Goal: Use online tool/utility: Utilize a website feature to perform a specific function

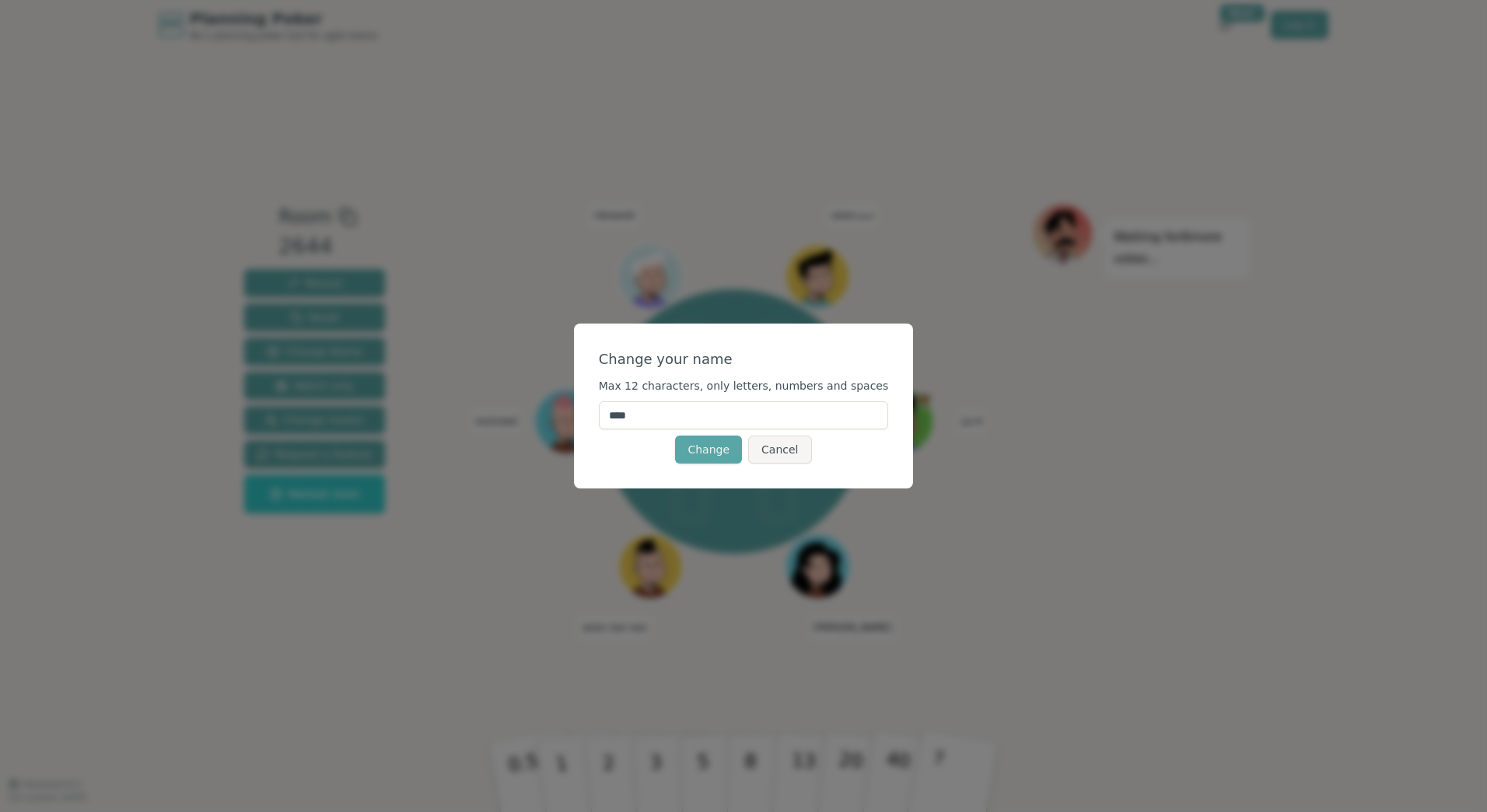
drag, startPoint x: 685, startPoint y: 414, endPoint x: 553, endPoint y: 402, distance: 132.5
click at [553, 402] on div "Change your name Max 12 characters, only letters, numbers and spaces **** Chang…" at bounding box center [744, 406] width 1487 height 812
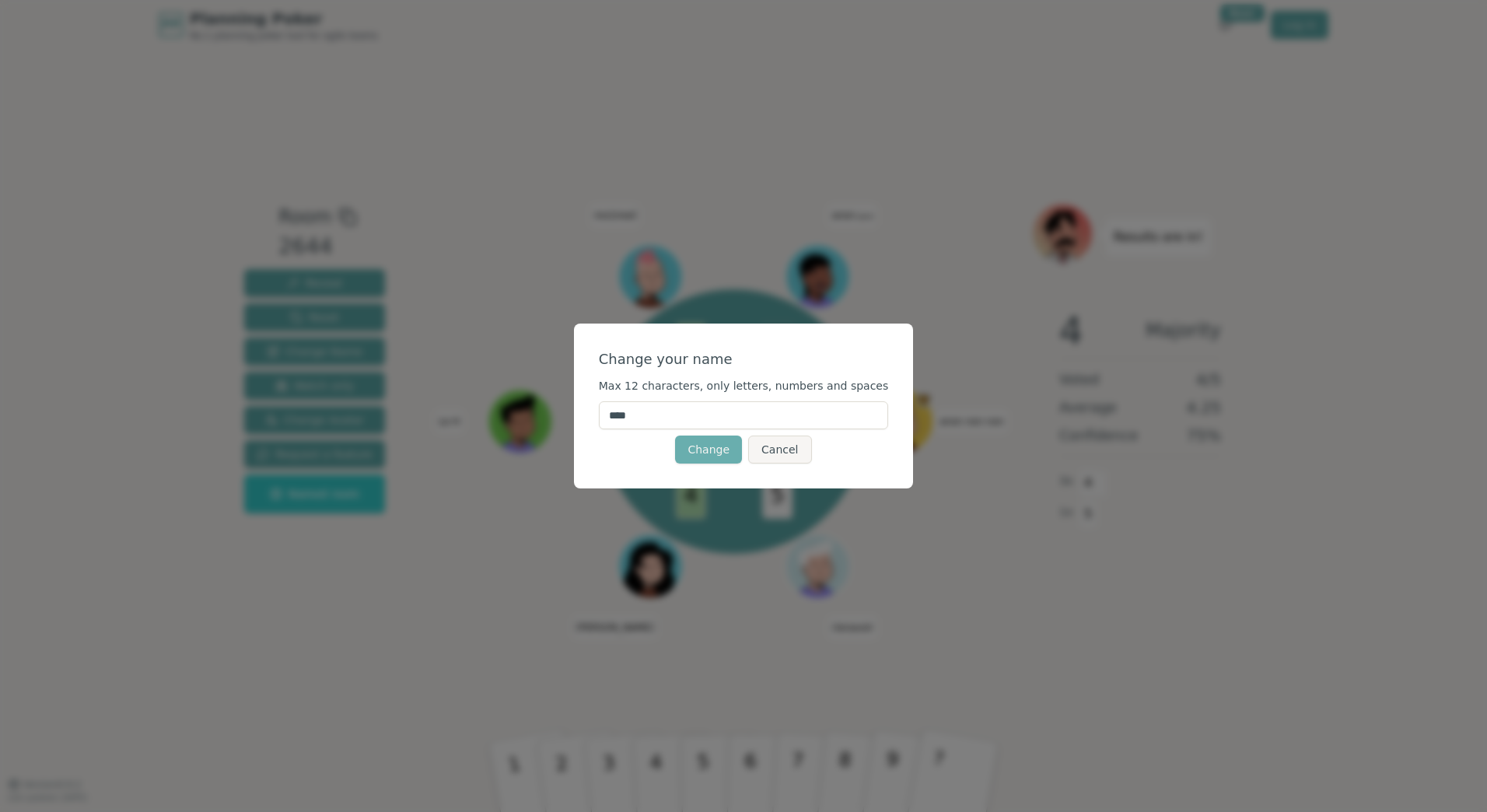
click at [722, 448] on button "Change" at bounding box center [709, 449] width 67 height 28
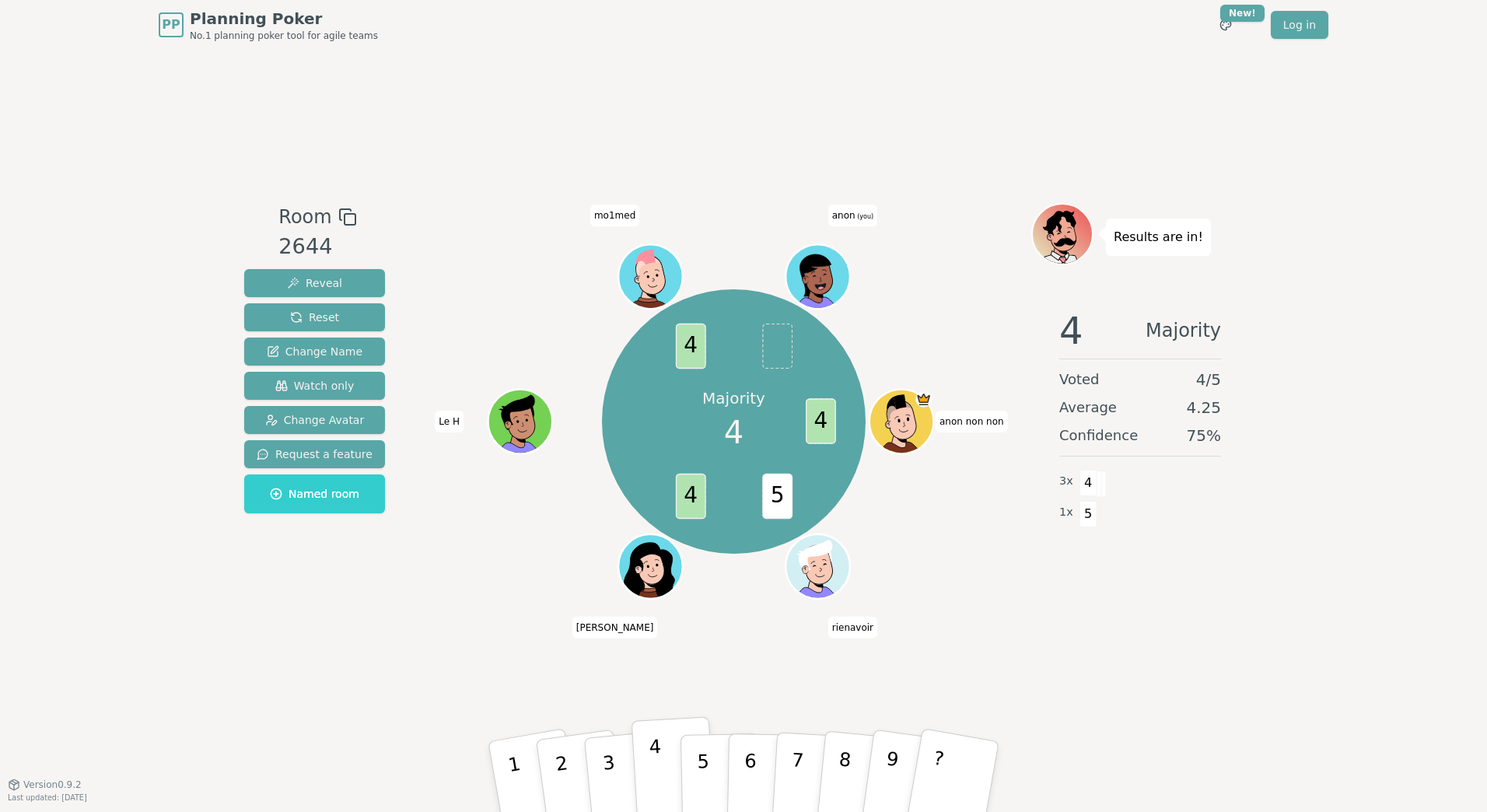
click at [658, 787] on p "4" at bounding box center [657, 777] width 17 height 85
click at [321, 414] on span "Change Avatar" at bounding box center [315, 420] width 100 height 16
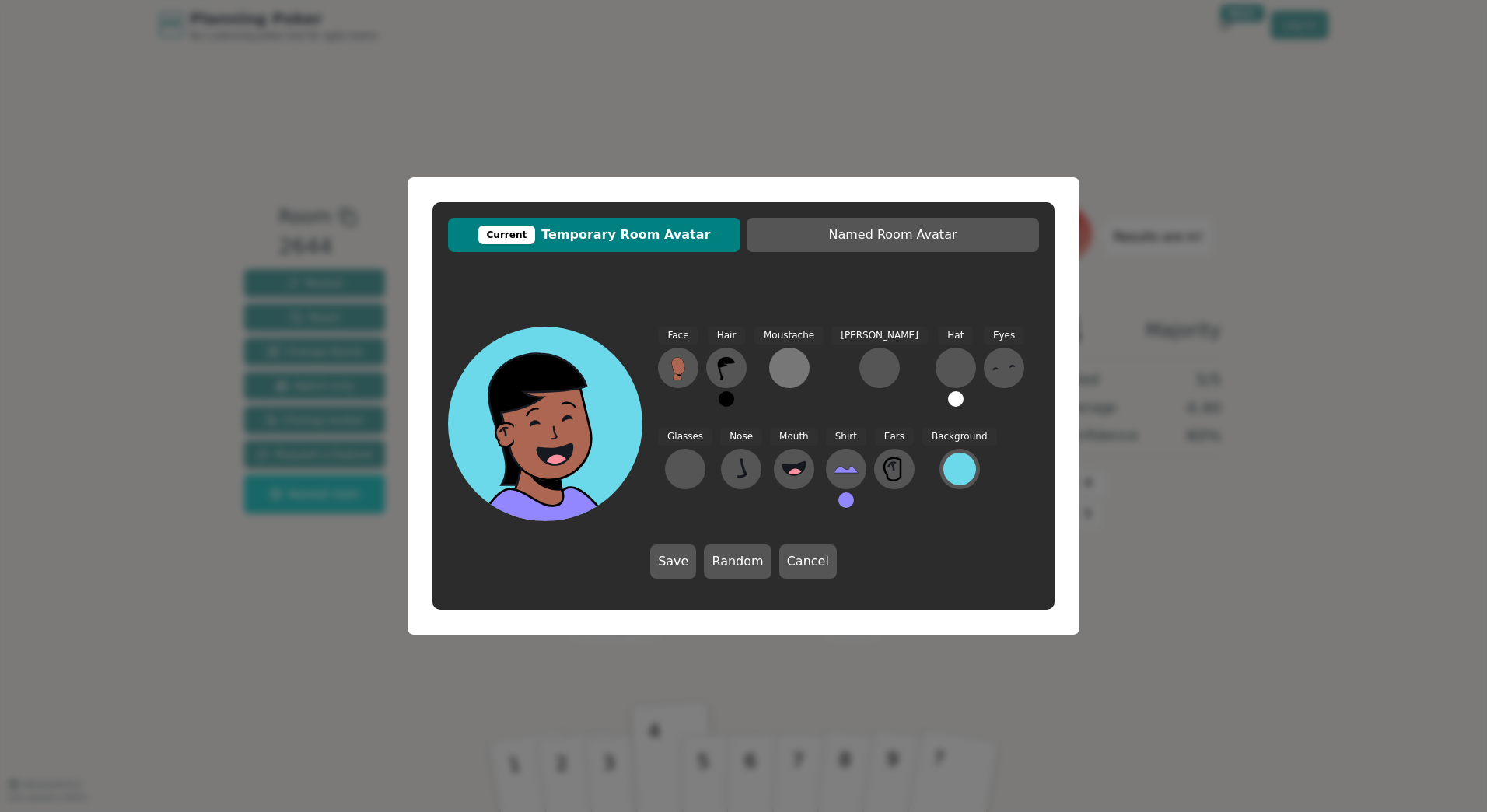
click at [777, 371] on div at bounding box center [789, 368] width 25 height 25
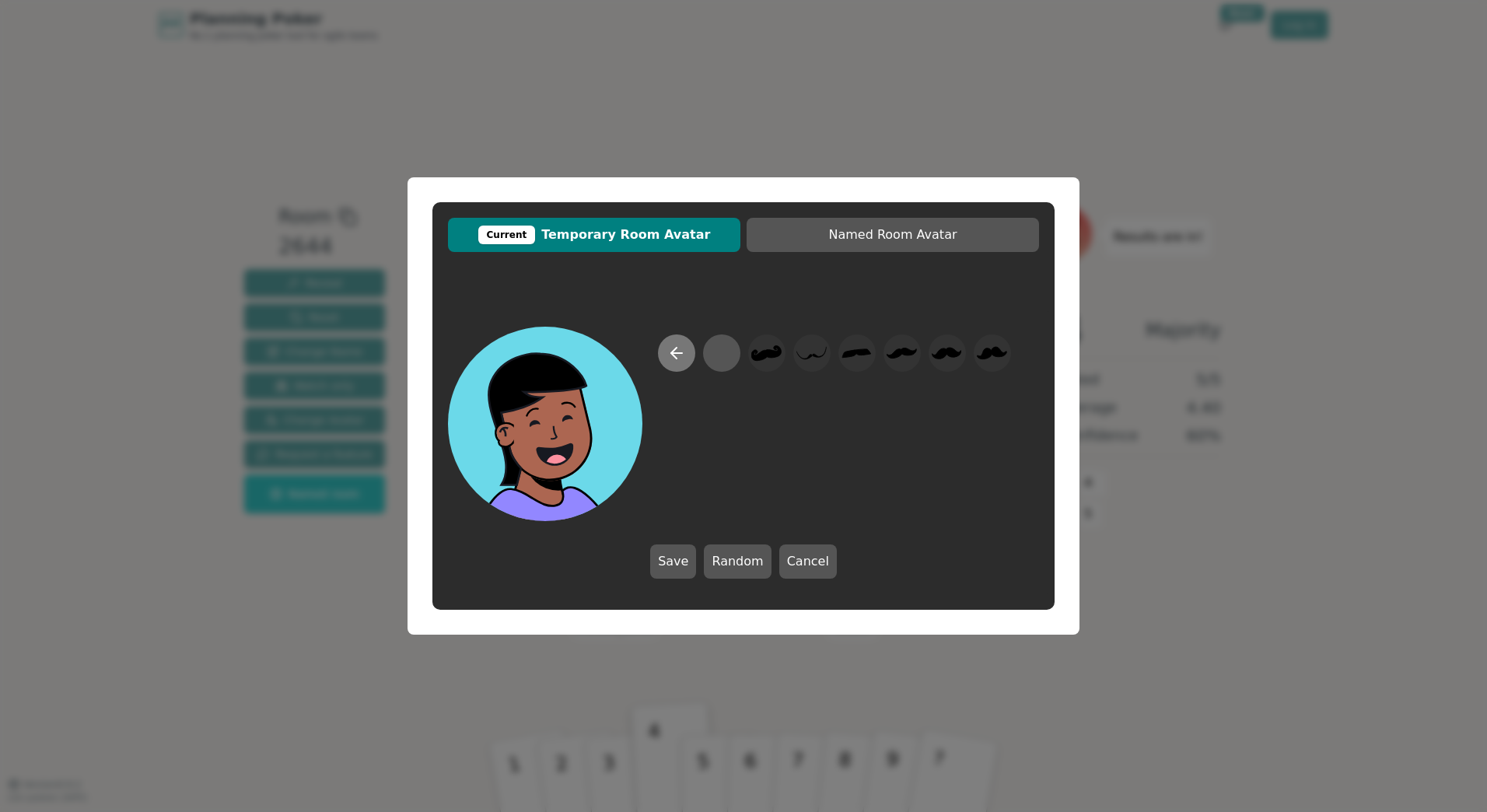
click at [676, 364] on button at bounding box center [676, 353] width 37 height 37
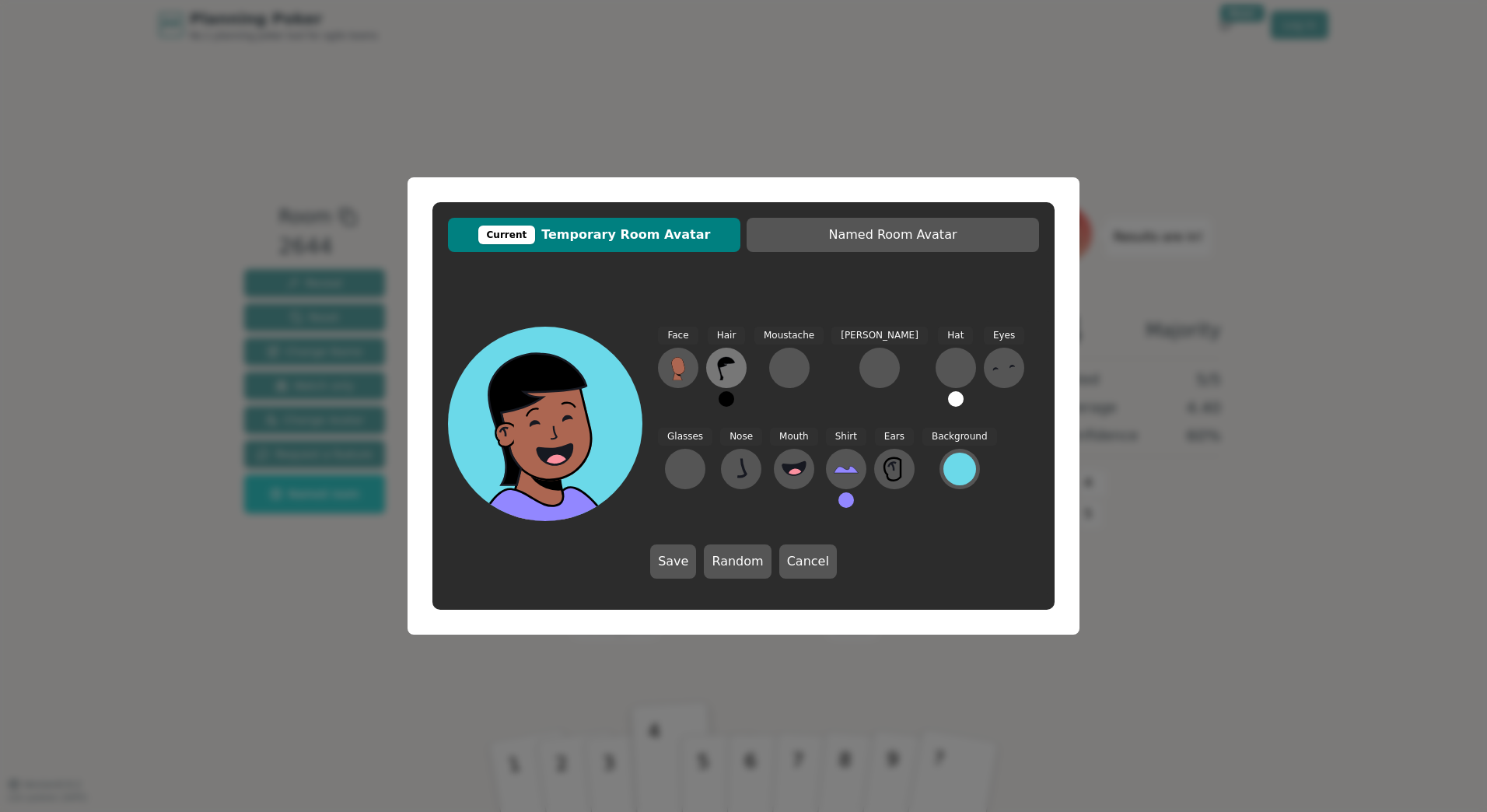
click at [733, 371] on icon at bounding box center [727, 368] width 25 height 25
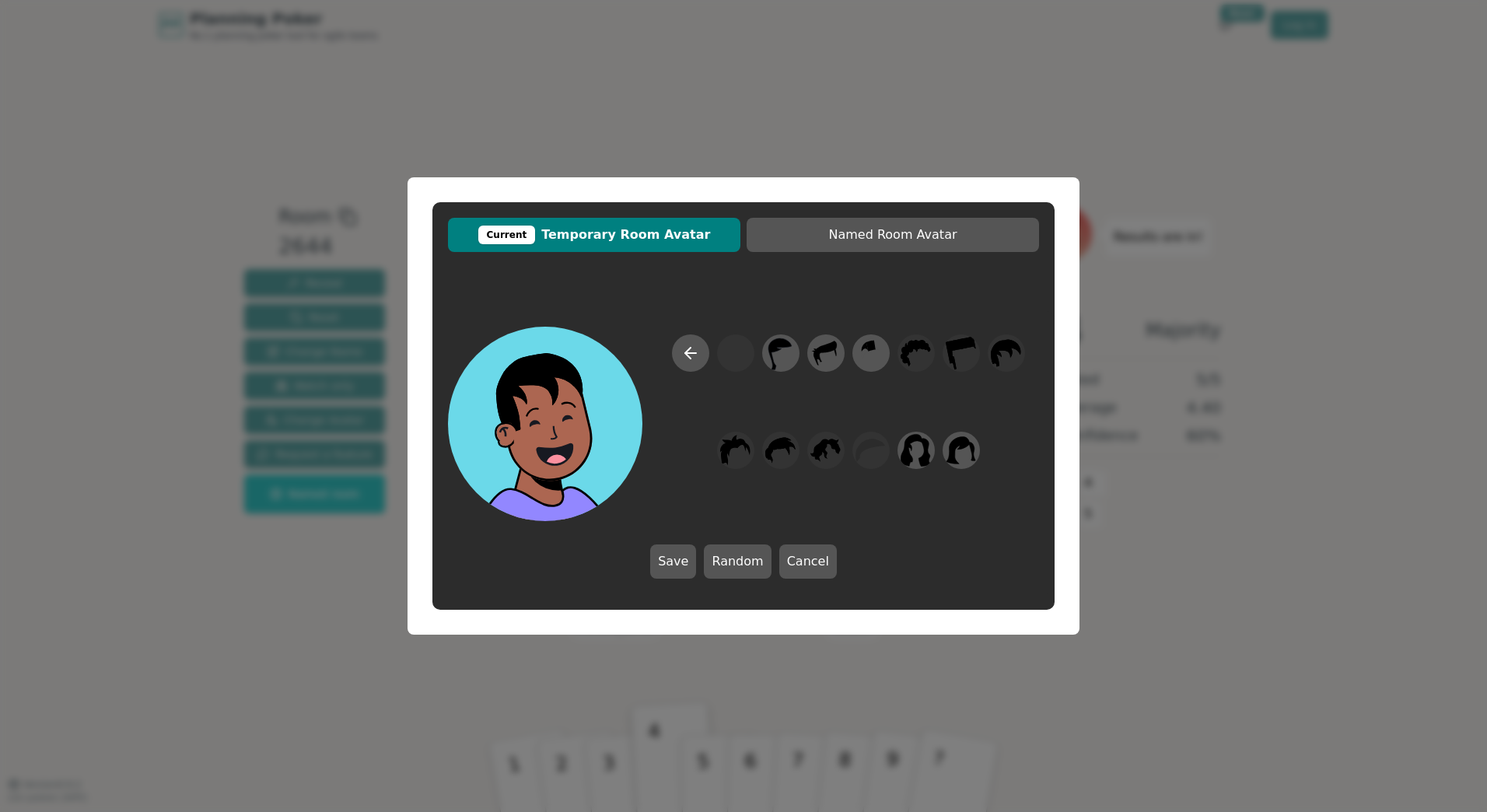
click at [539, 137] on div "Current Temporary Room Avatar Named Room Avatar Save Random Cancel" at bounding box center [744, 406] width 1487 height 812
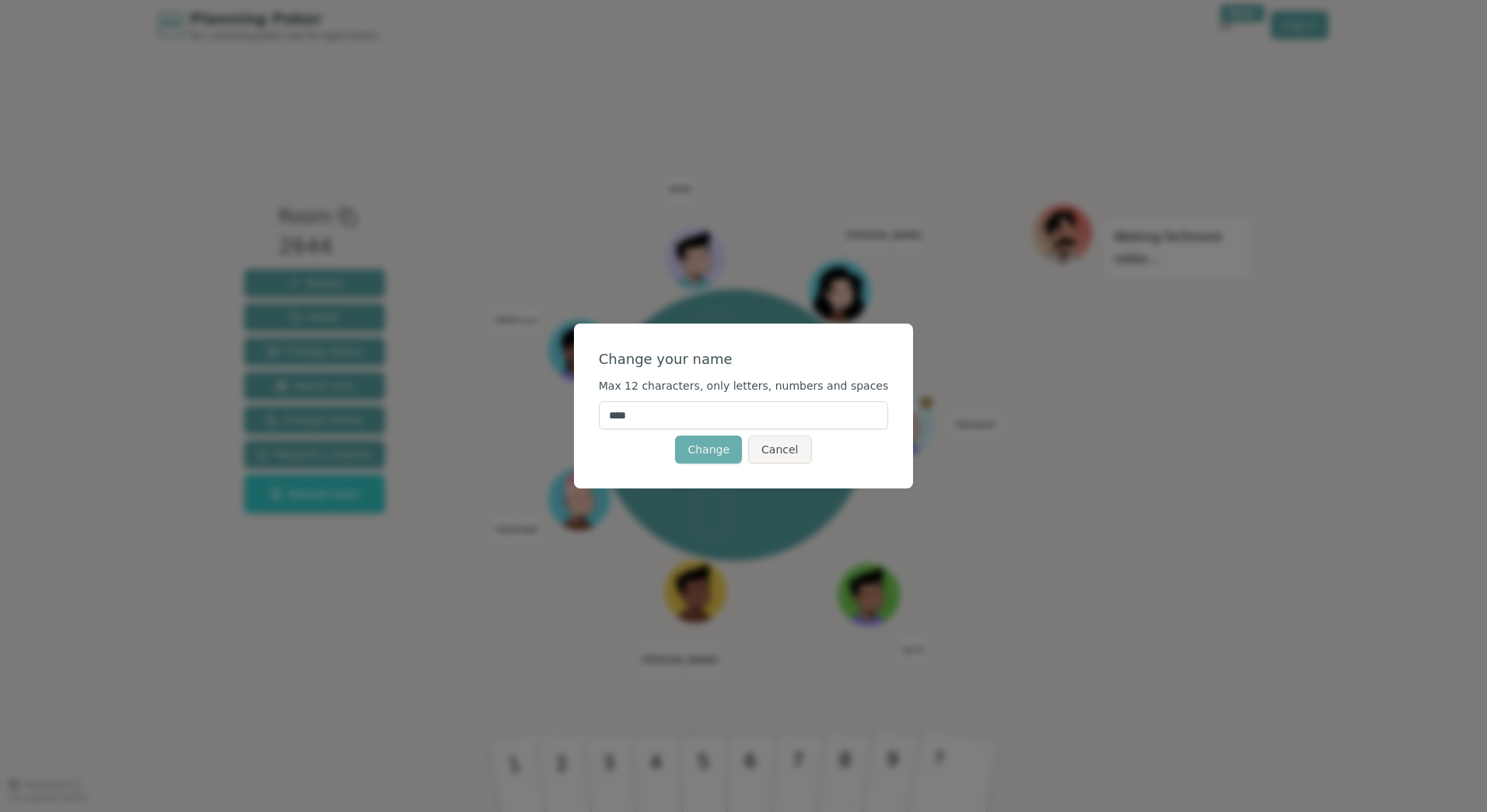
click at [708, 451] on button "Change" at bounding box center [709, 449] width 67 height 28
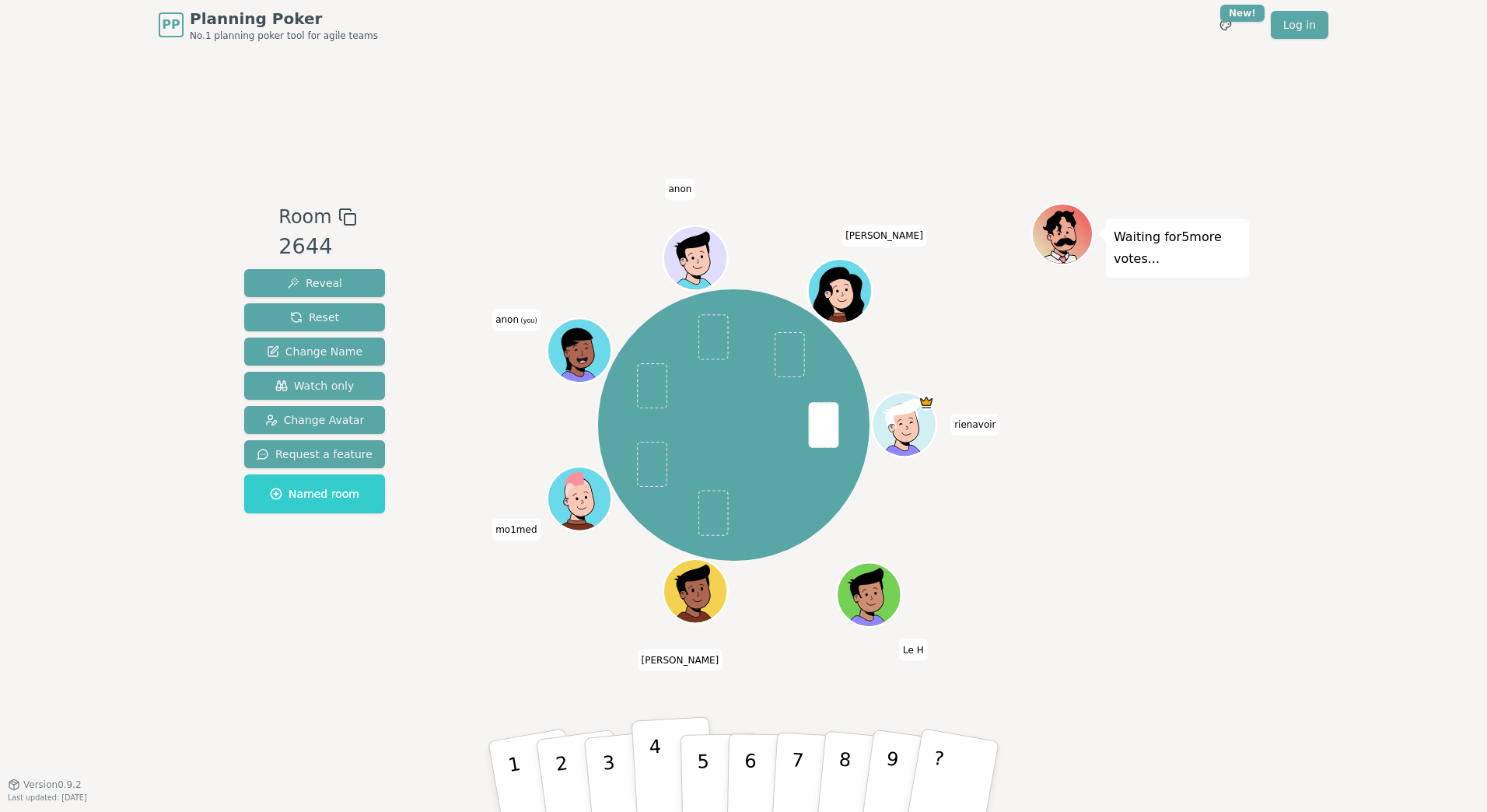
click at [658, 774] on p "4" at bounding box center [657, 777] width 17 height 85
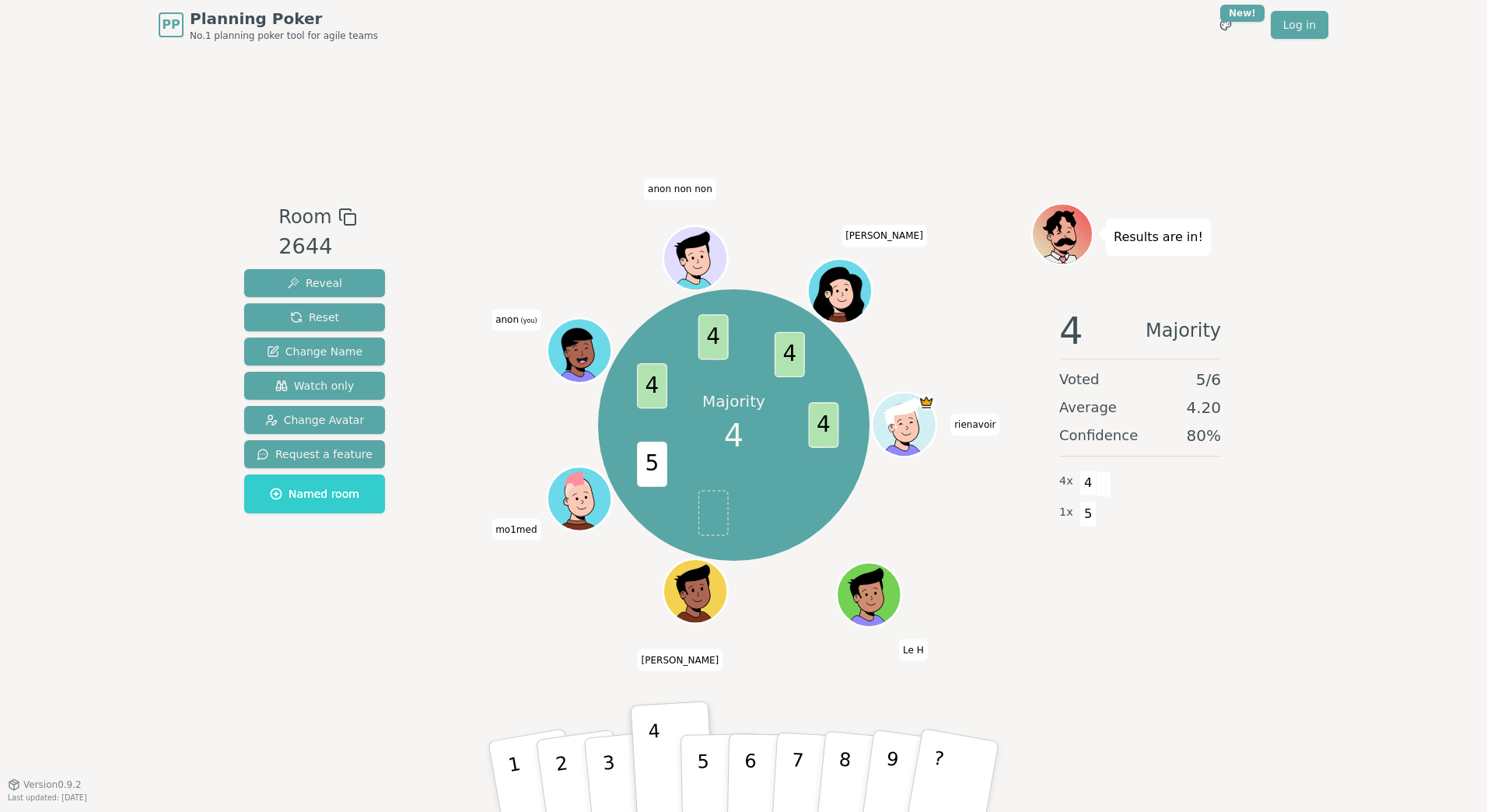
click at [580, 351] on icon at bounding box center [583, 353] width 6 height 5
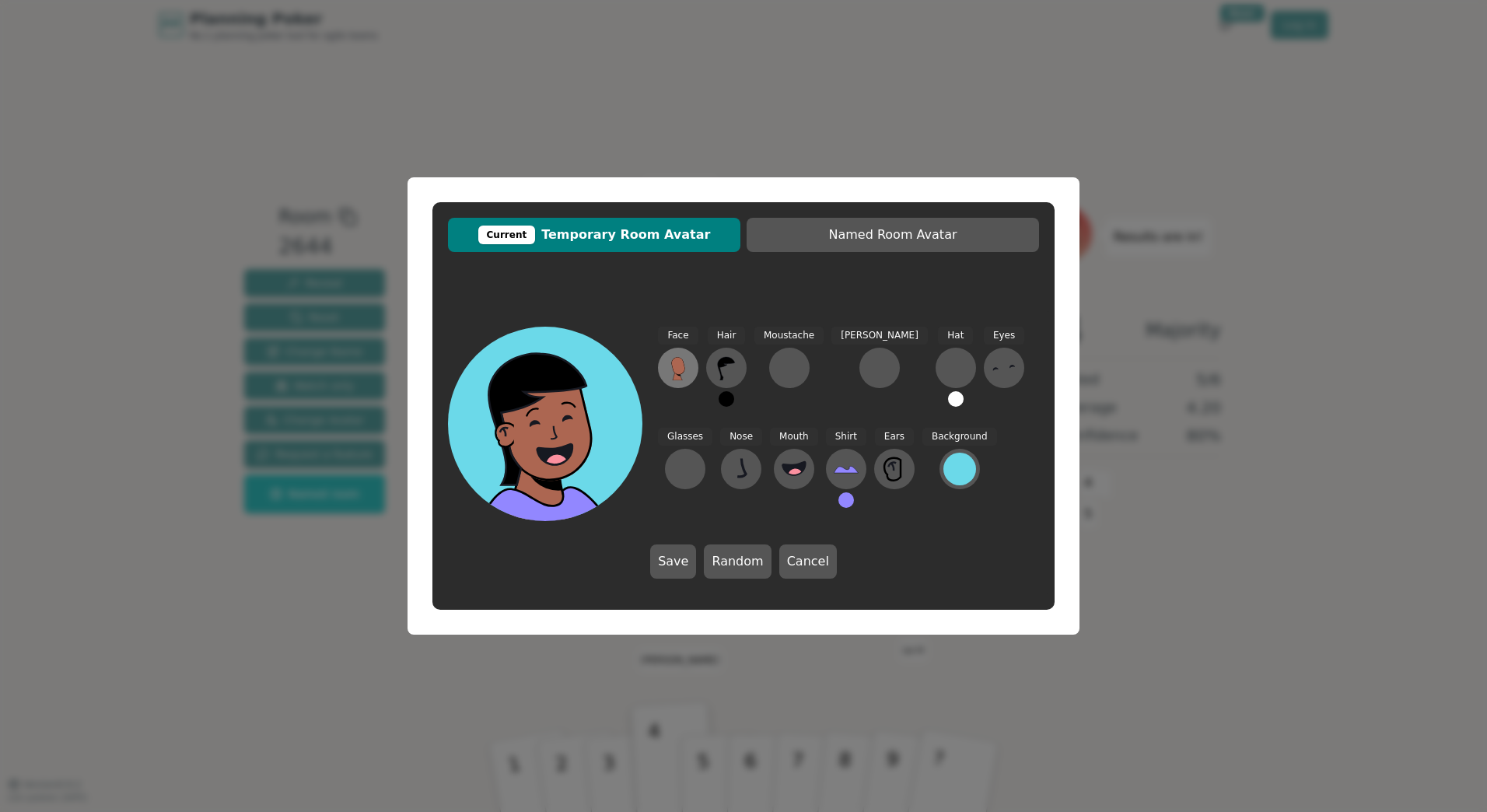
click at [683, 376] on icon at bounding box center [678, 368] width 25 height 25
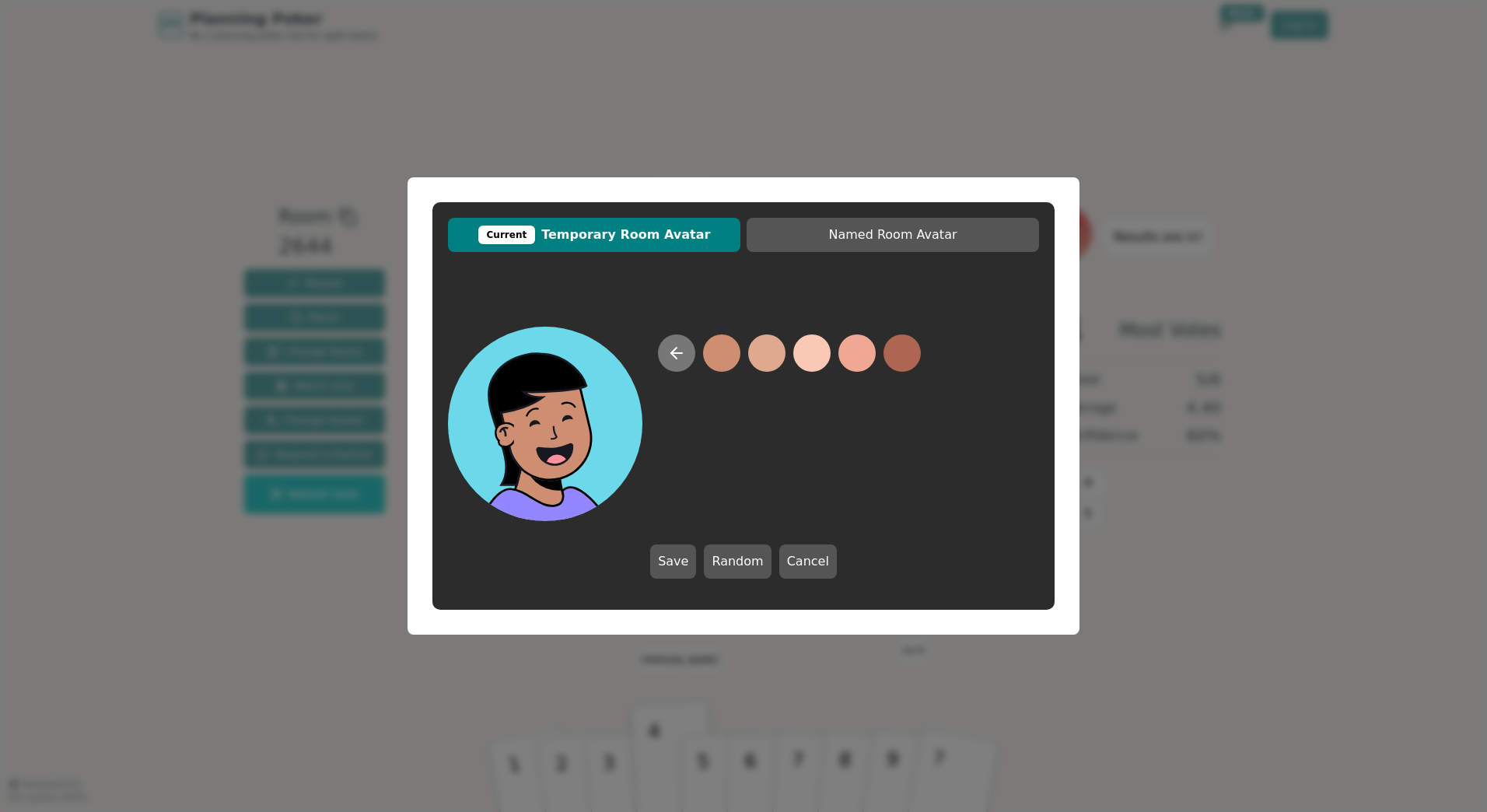
click at [679, 353] on icon at bounding box center [677, 353] width 11 height 0
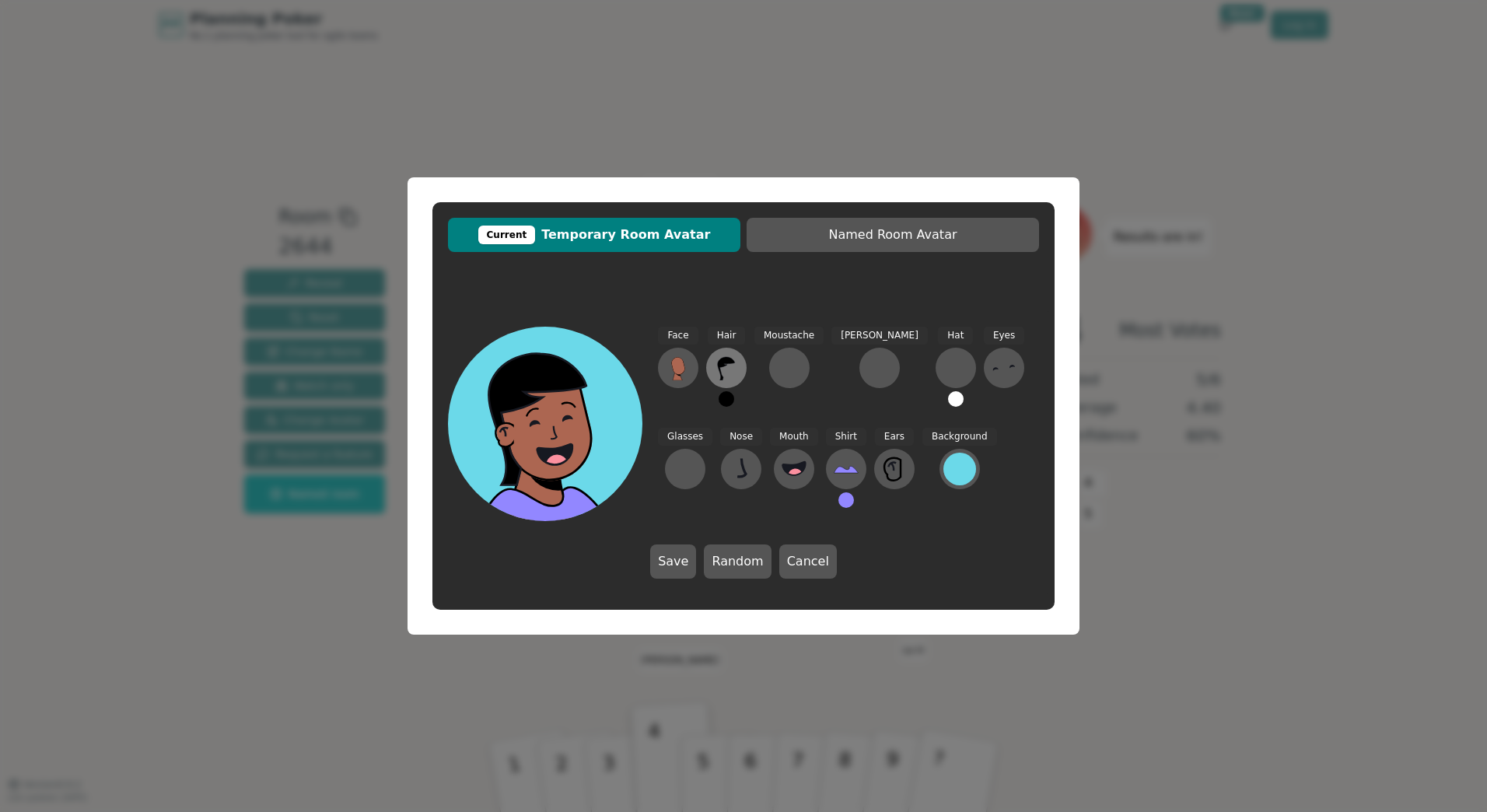
click at [728, 371] on icon at bounding box center [727, 368] width 25 height 25
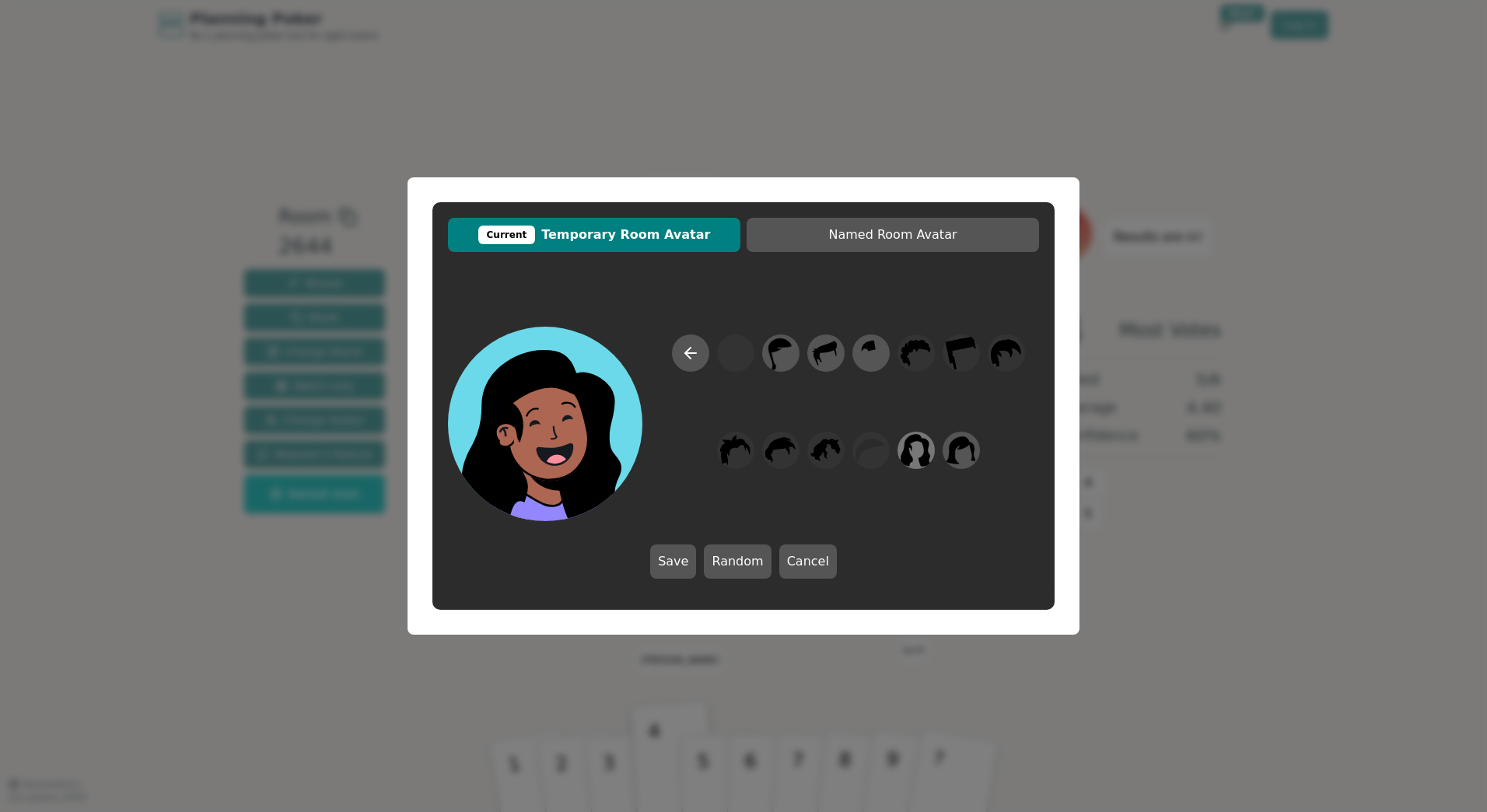
click at [908, 456] on icon at bounding box center [916, 449] width 30 height 33
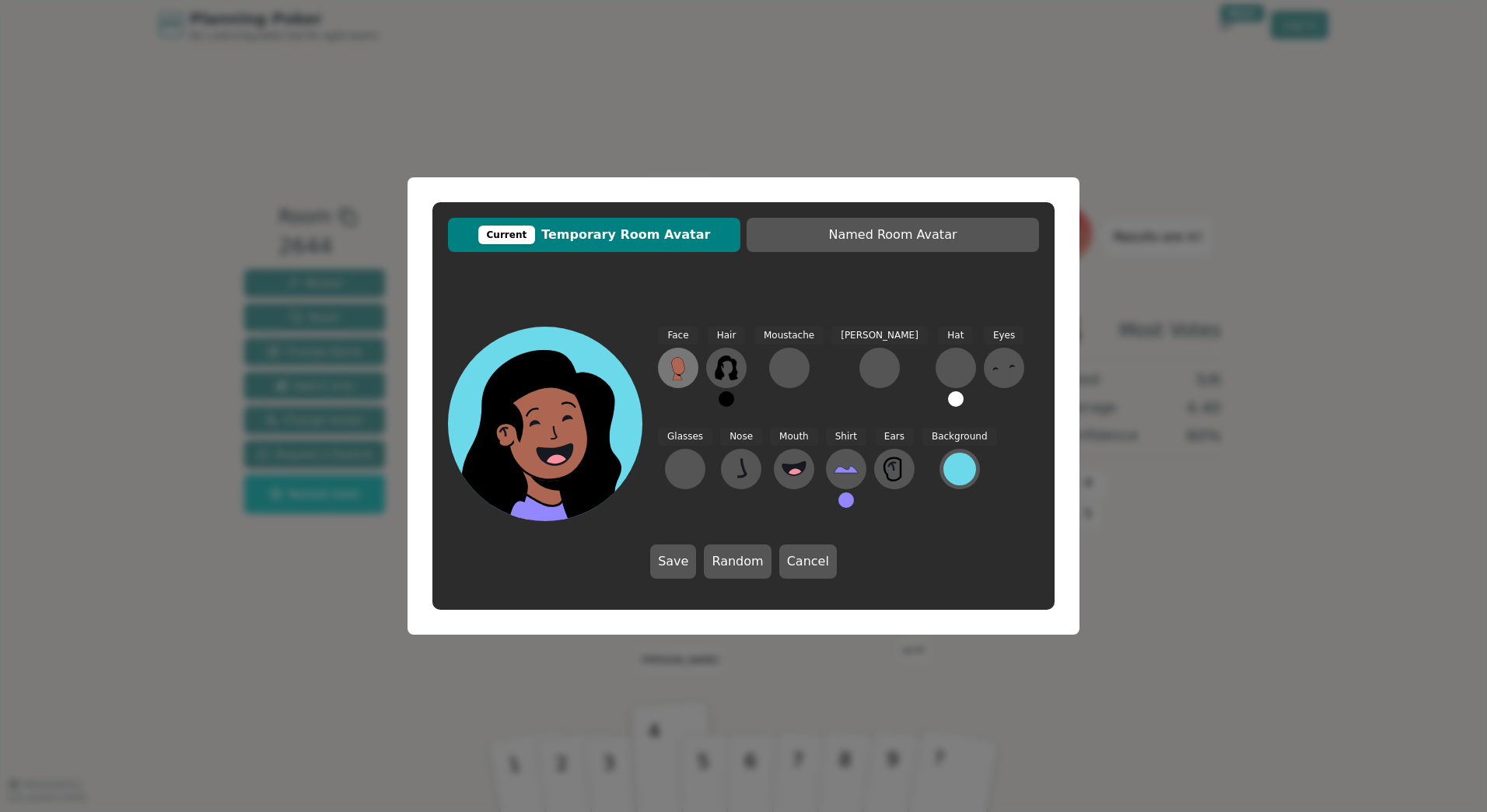
click at [676, 371] on icon at bounding box center [678, 365] width 13 height 17
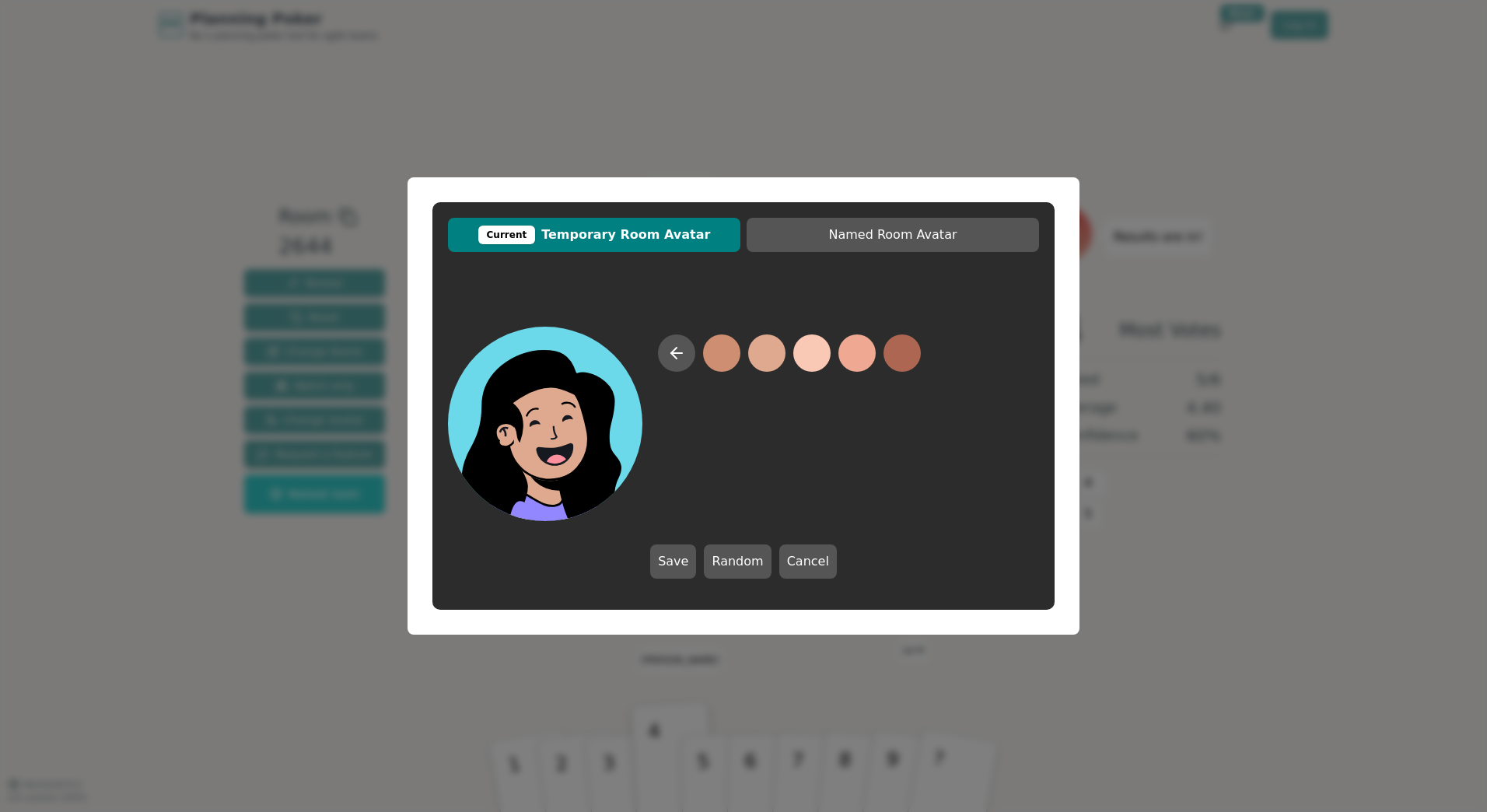
click at [776, 354] on button at bounding box center [766, 353] width 37 height 37
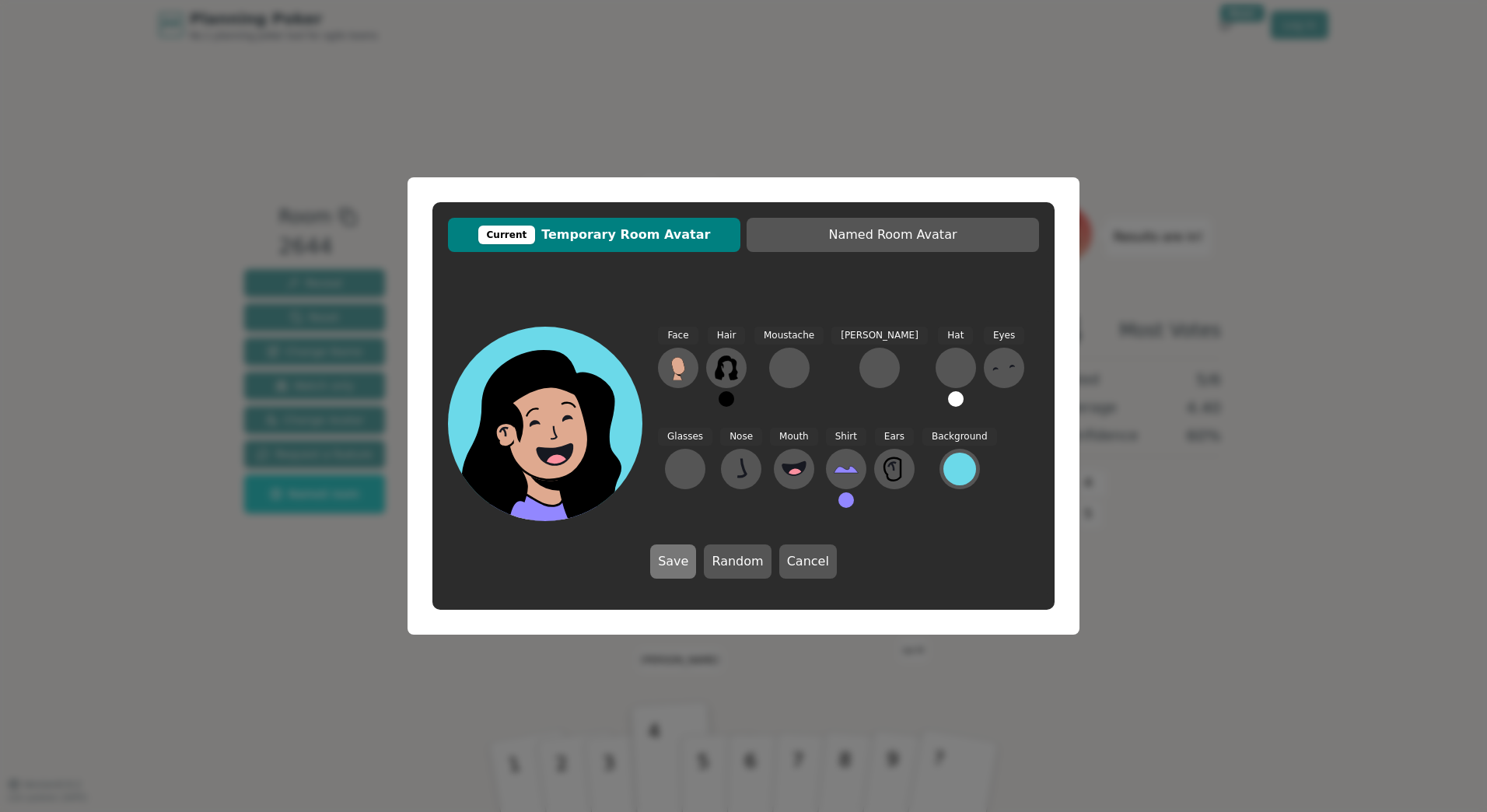
click at [681, 564] on button "Save" at bounding box center [674, 561] width 46 height 34
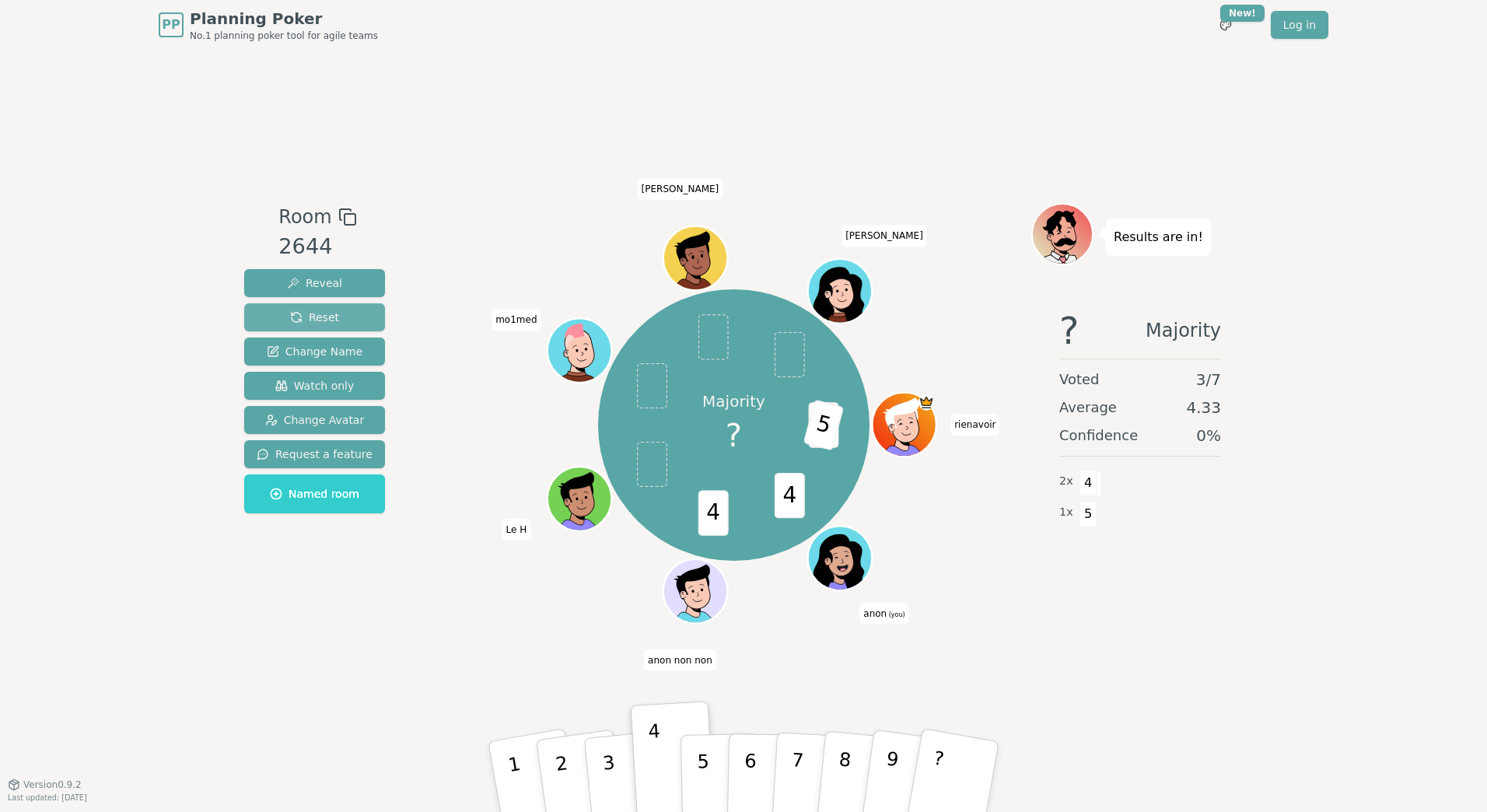
click at [291, 311] on span "Reset" at bounding box center [314, 318] width 49 height 16
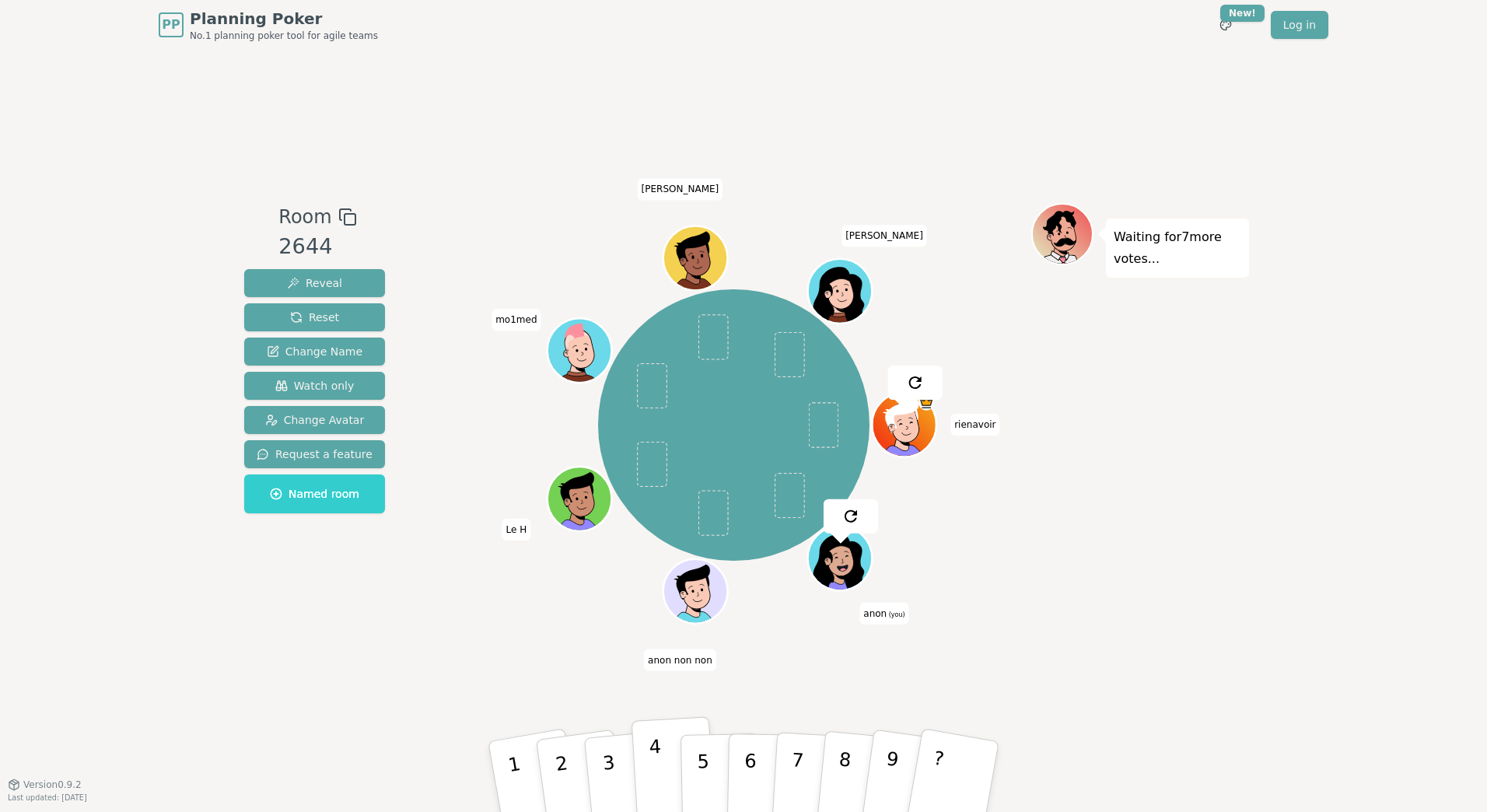
click at [653, 769] on p "4" at bounding box center [657, 777] width 17 height 85
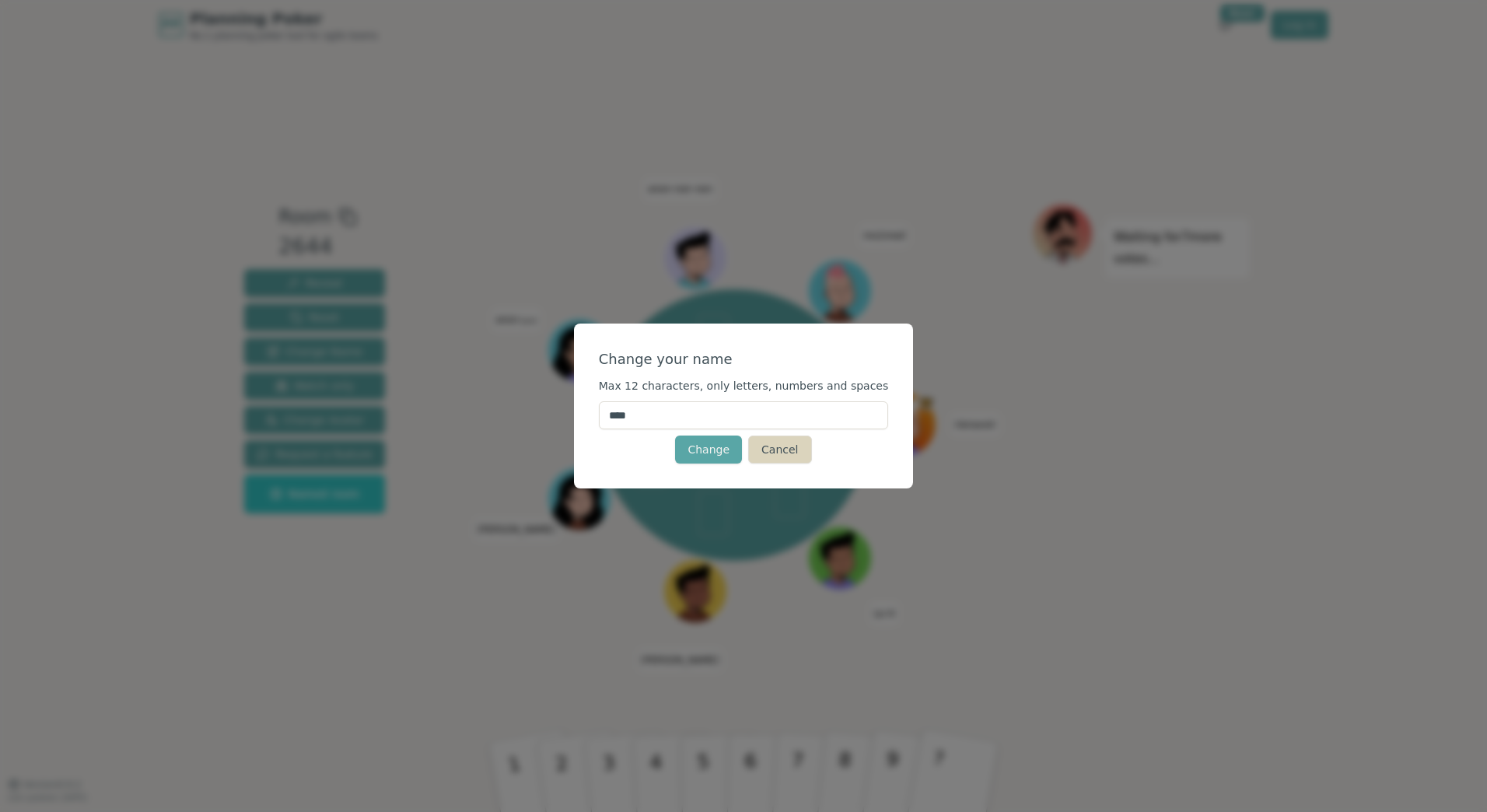
click at [791, 454] on button "Cancel" at bounding box center [779, 449] width 63 height 28
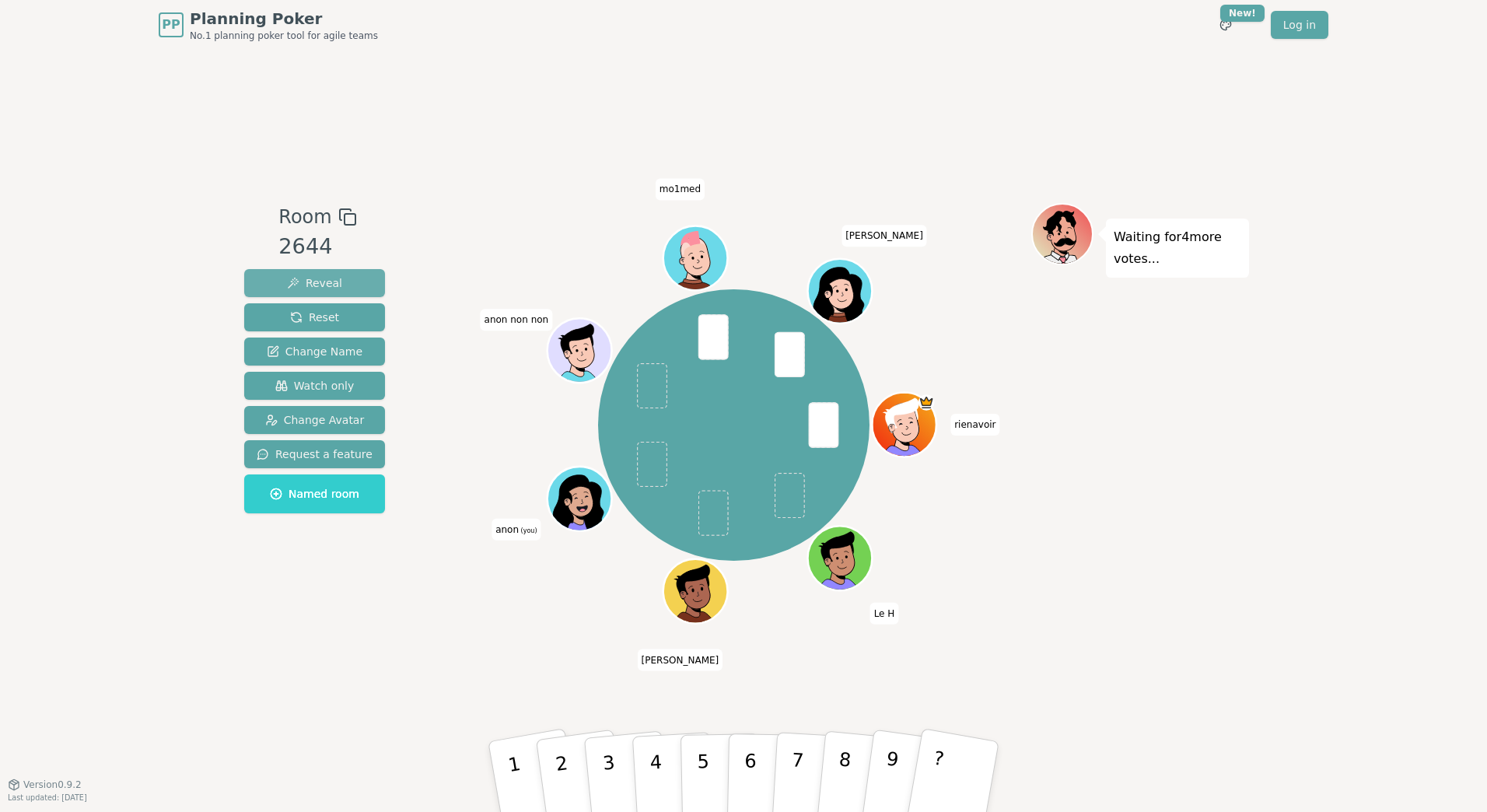
click at [338, 285] on button "Reveal" at bounding box center [314, 283] width 141 height 28
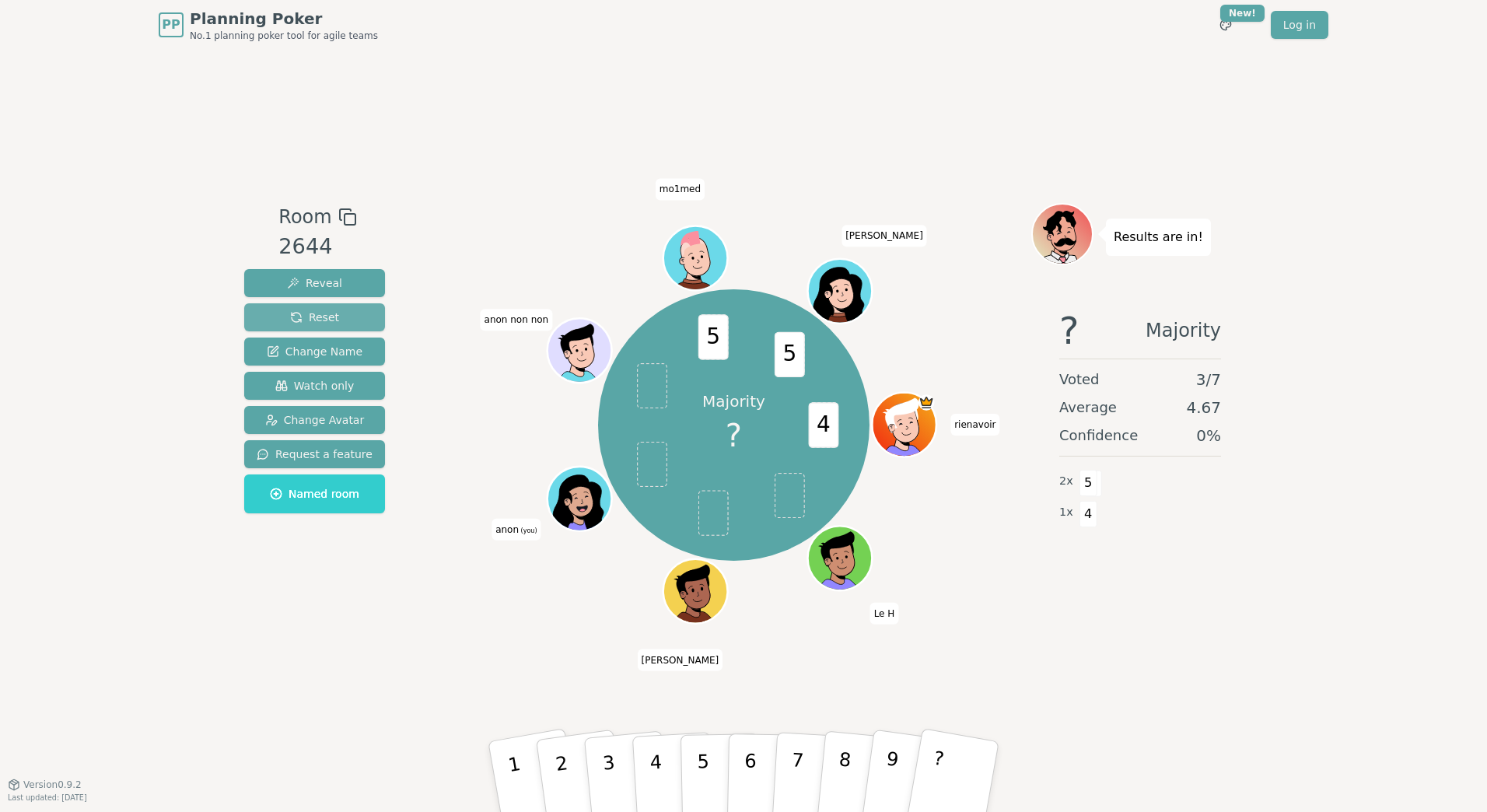
click at [294, 320] on span "Reset" at bounding box center [314, 318] width 49 height 16
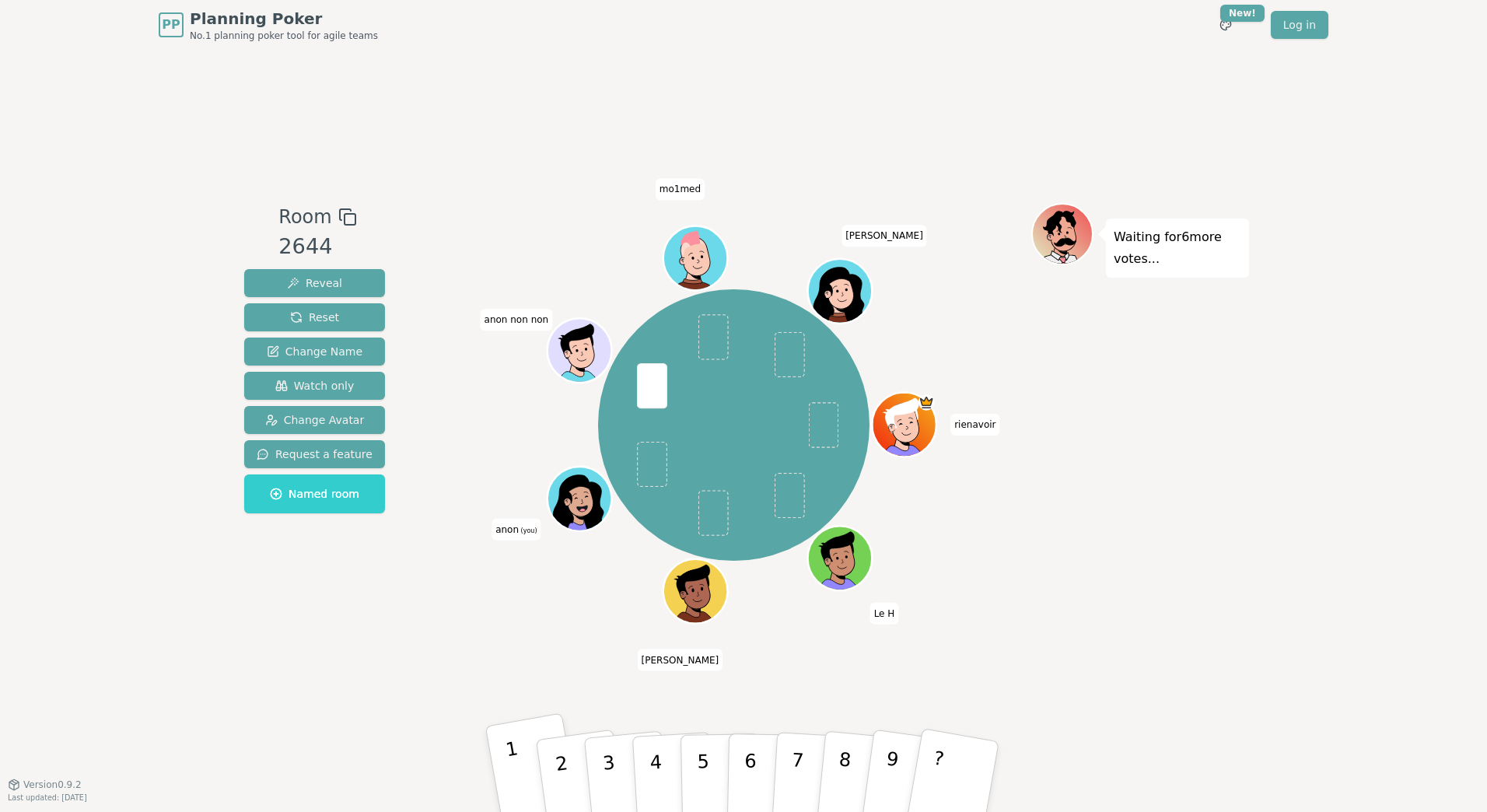
click at [520, 764] on button "1" at bounding box center [534, 776] width 97 height 128
click at [314, 281] on span "Reveal" at bounding box center [314, 284] width 55 height 16
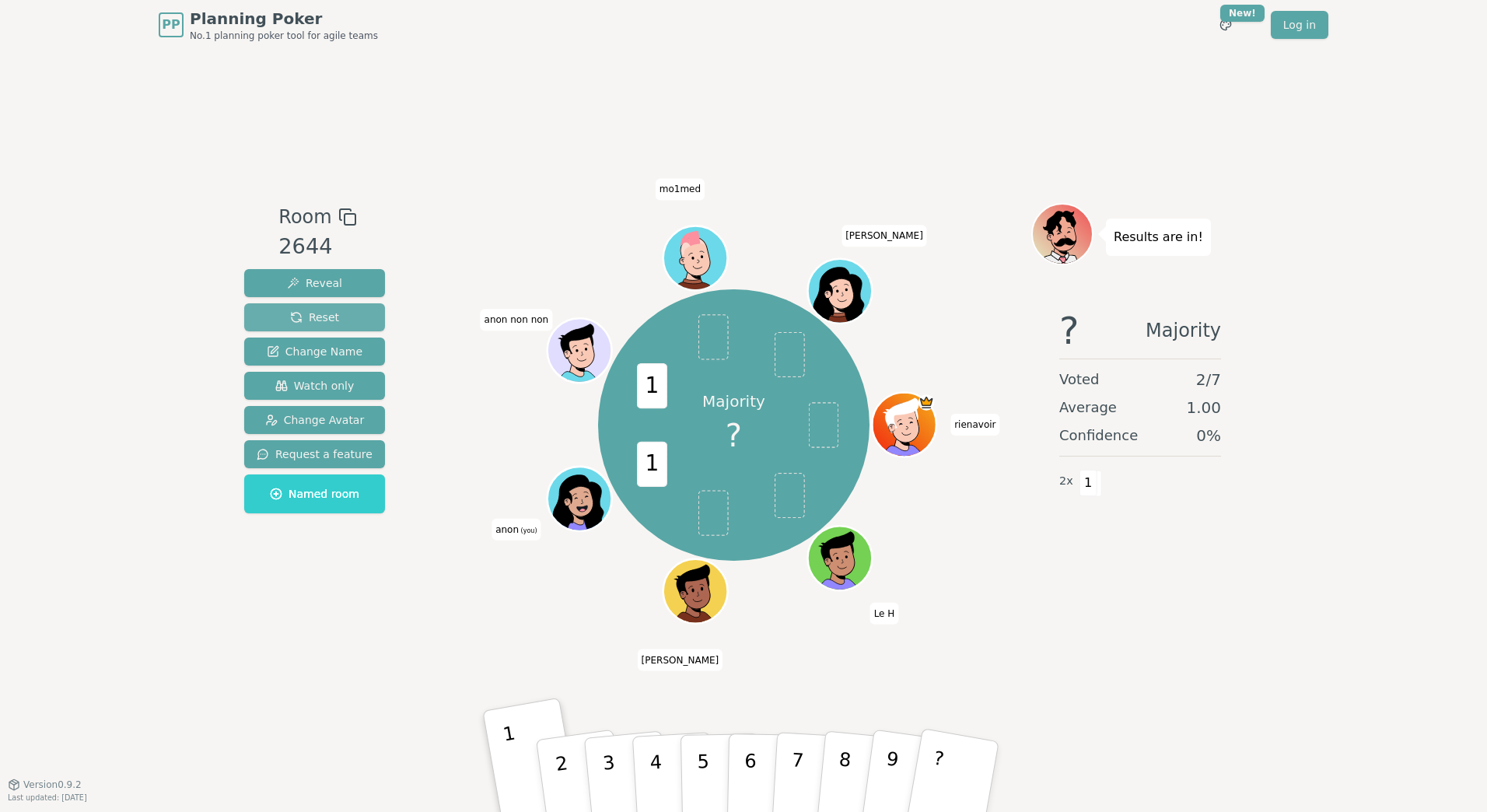
click at [293, 318] on span "Reset" at bounding box center [314, 318] width 49 height 16
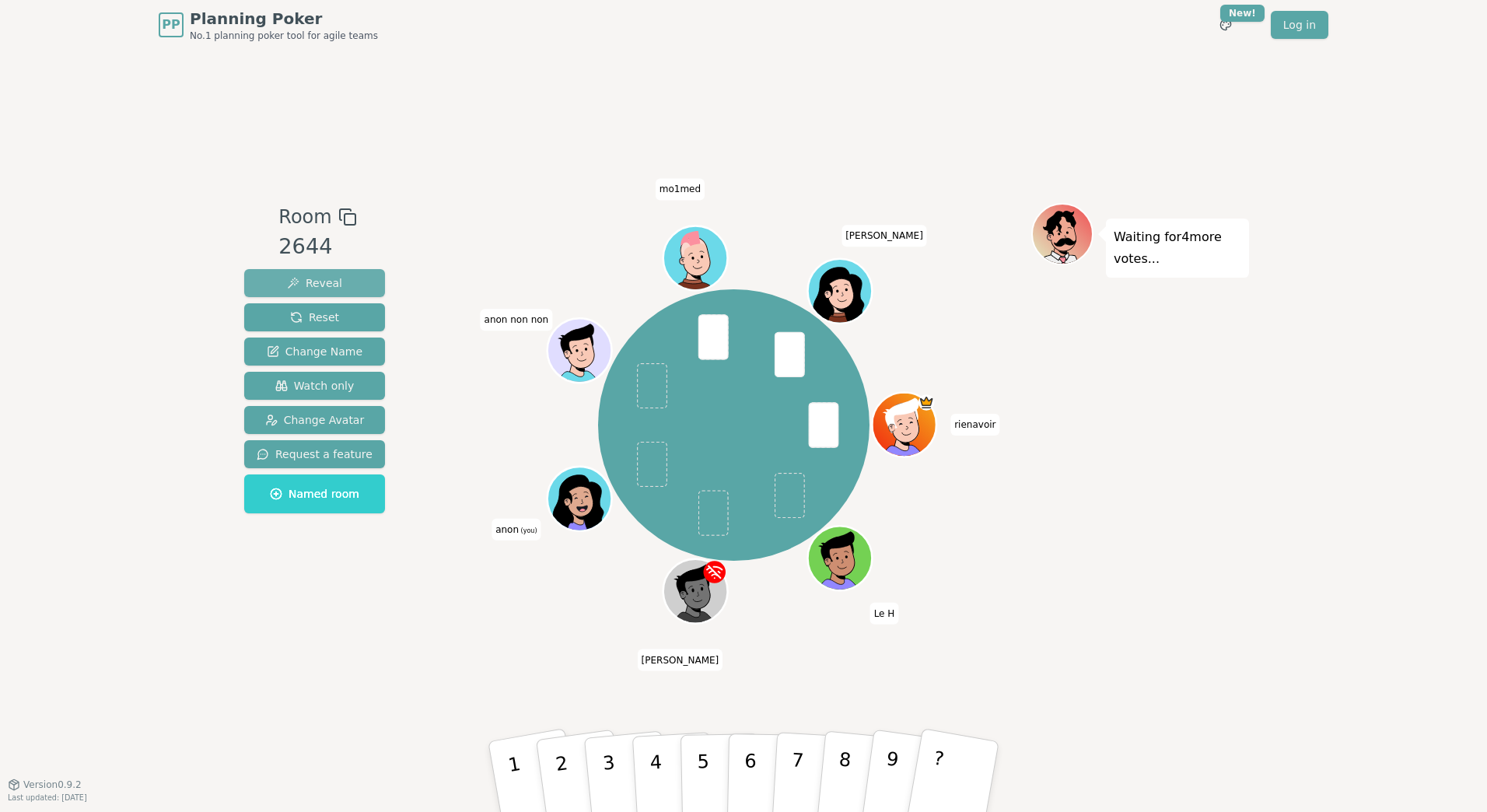
click at [327, 277] on span "Reveal" at bounding box center [314, 284] width 55 height 16
